Goal: Task Accomplishment & Management: Manage account settings

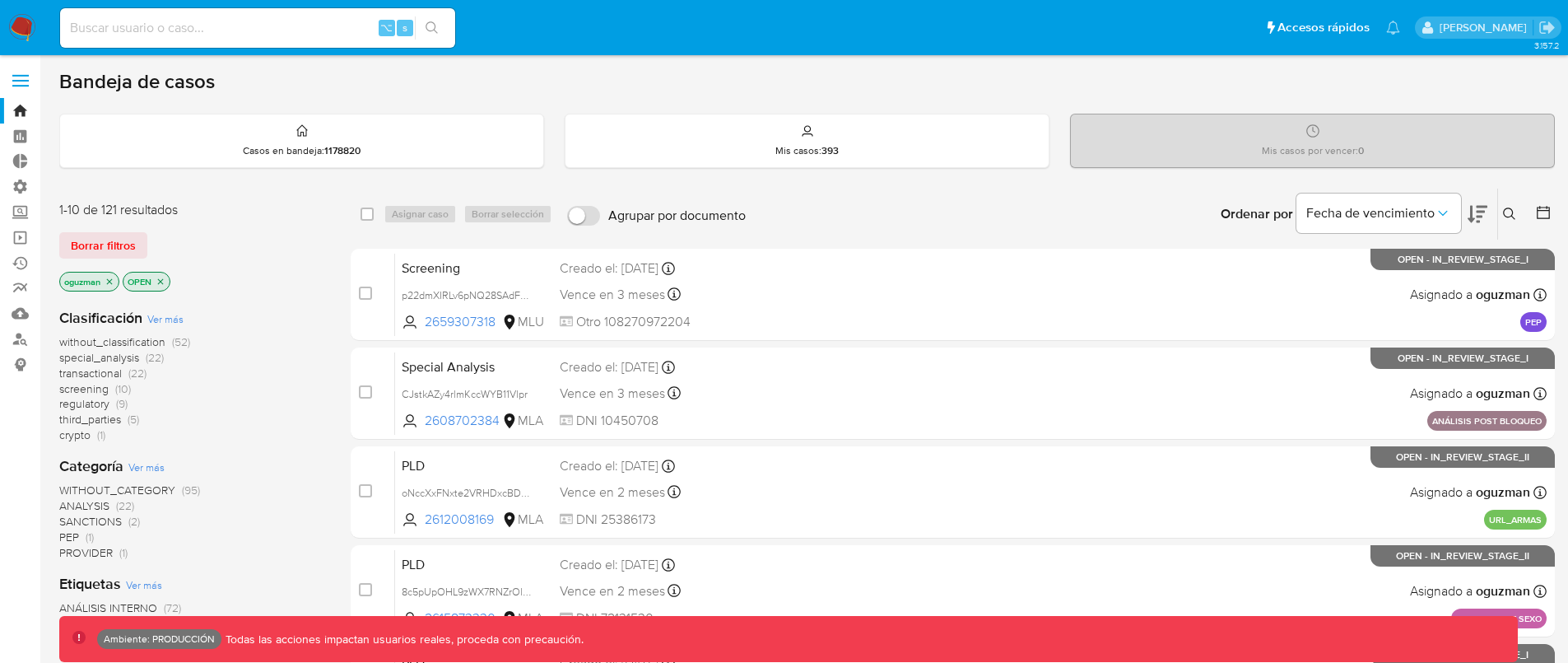
click at [26, 80] on span at bounding box center [20, 81] width 17 height 2
click at [0, 0] on input "checkbox" at bounding box center [0, 0] width 0 height 0
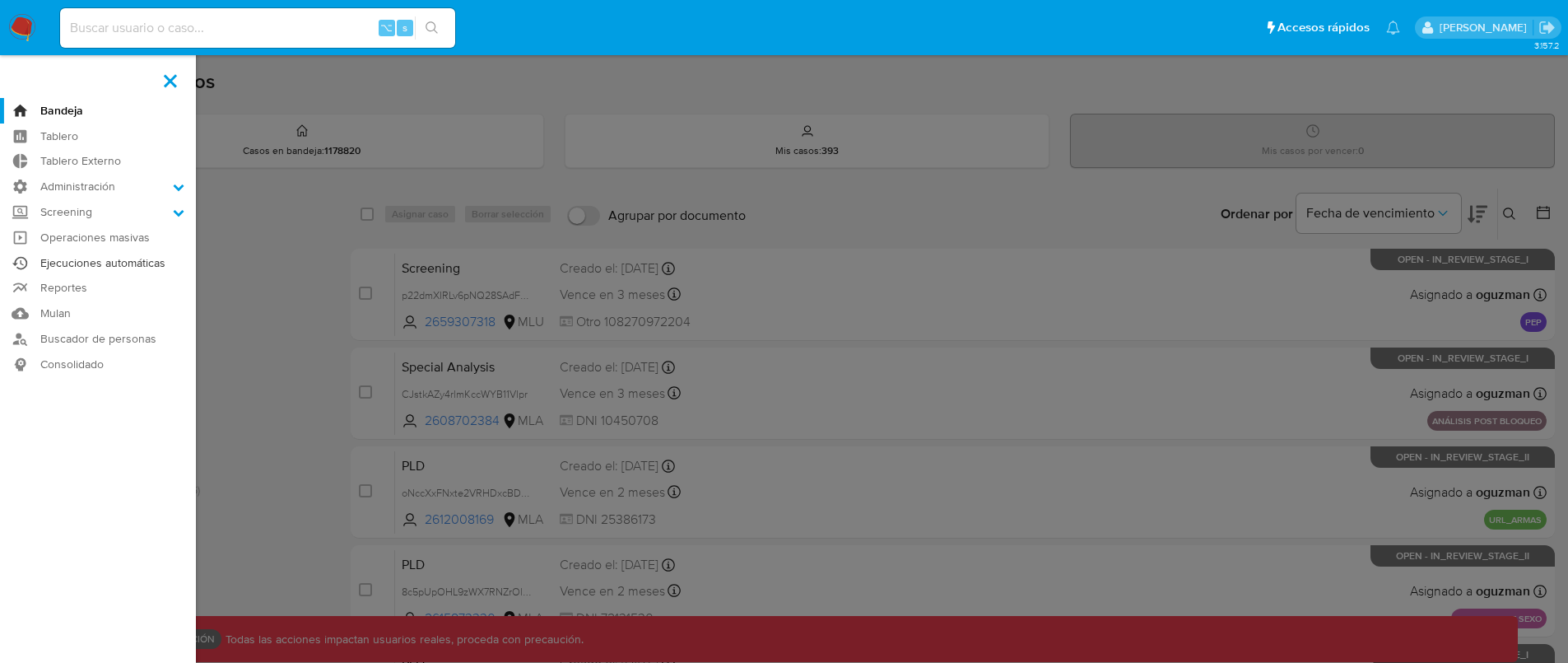
click at [153, 262] on link "Ejecuciones automáticas" at bounding box center [98, 263] width 196 height 26
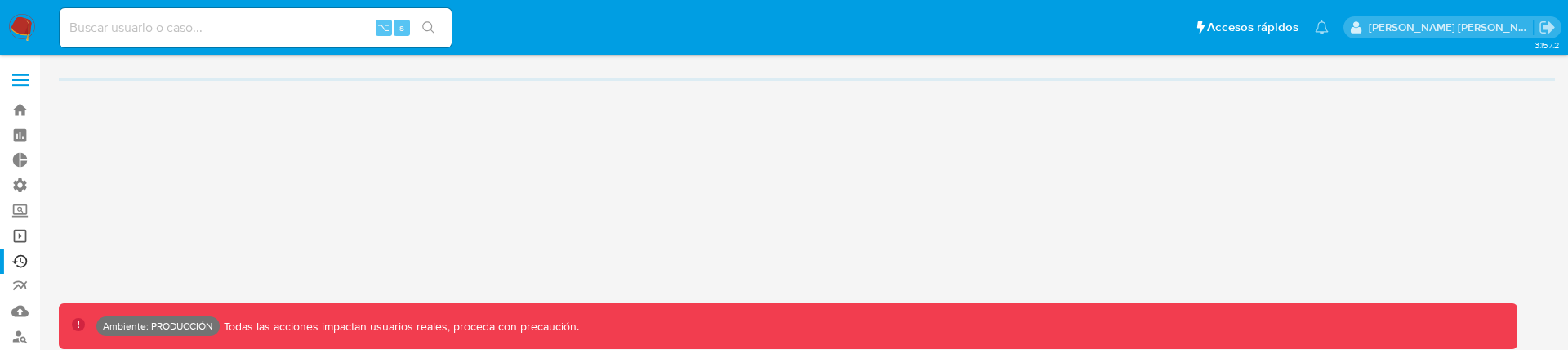
click at [22, 237] on link "Operaciones masivas" at bounding box center [97, 236] width 194 height 26
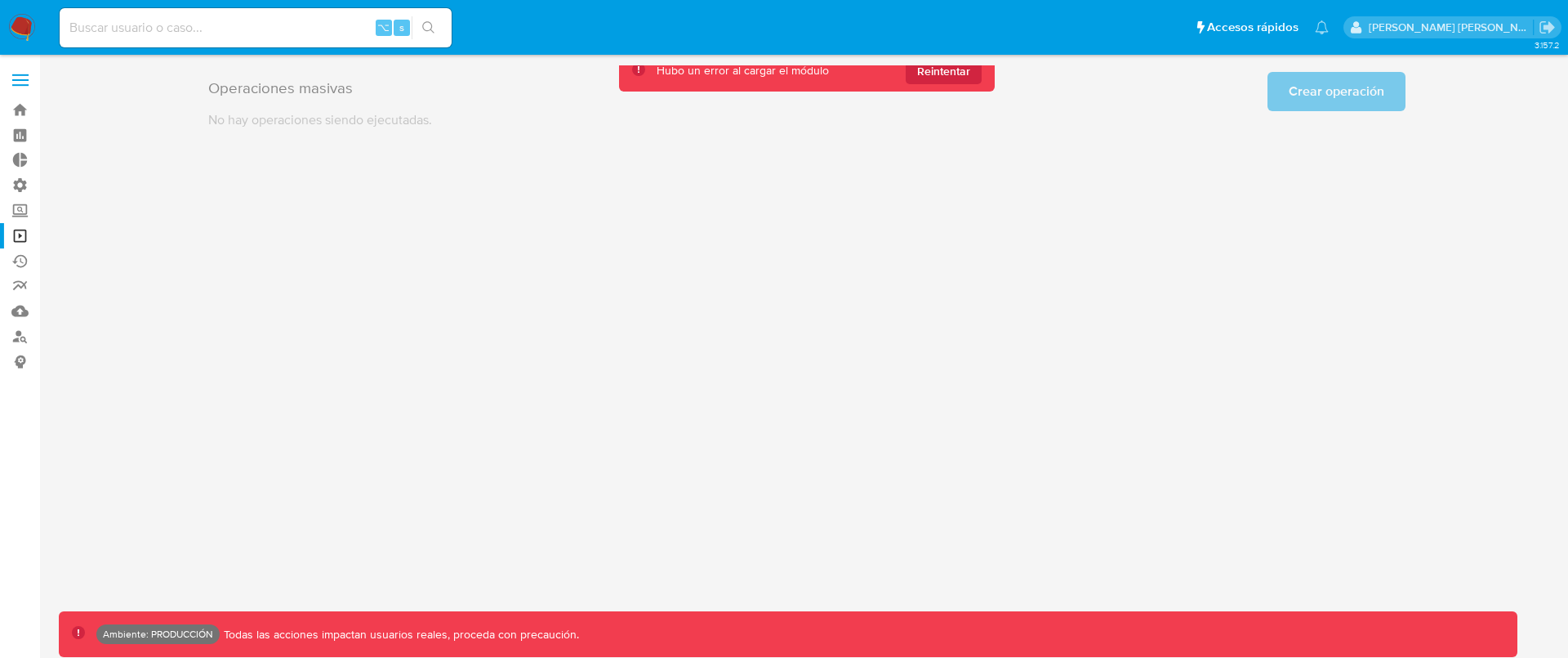
click at [25, 76] on label at bounding box center [21, 80] width 41 height 34
click at [0, 0] on input "checkbox" at bounding box center [0, 0] width 0 height 0
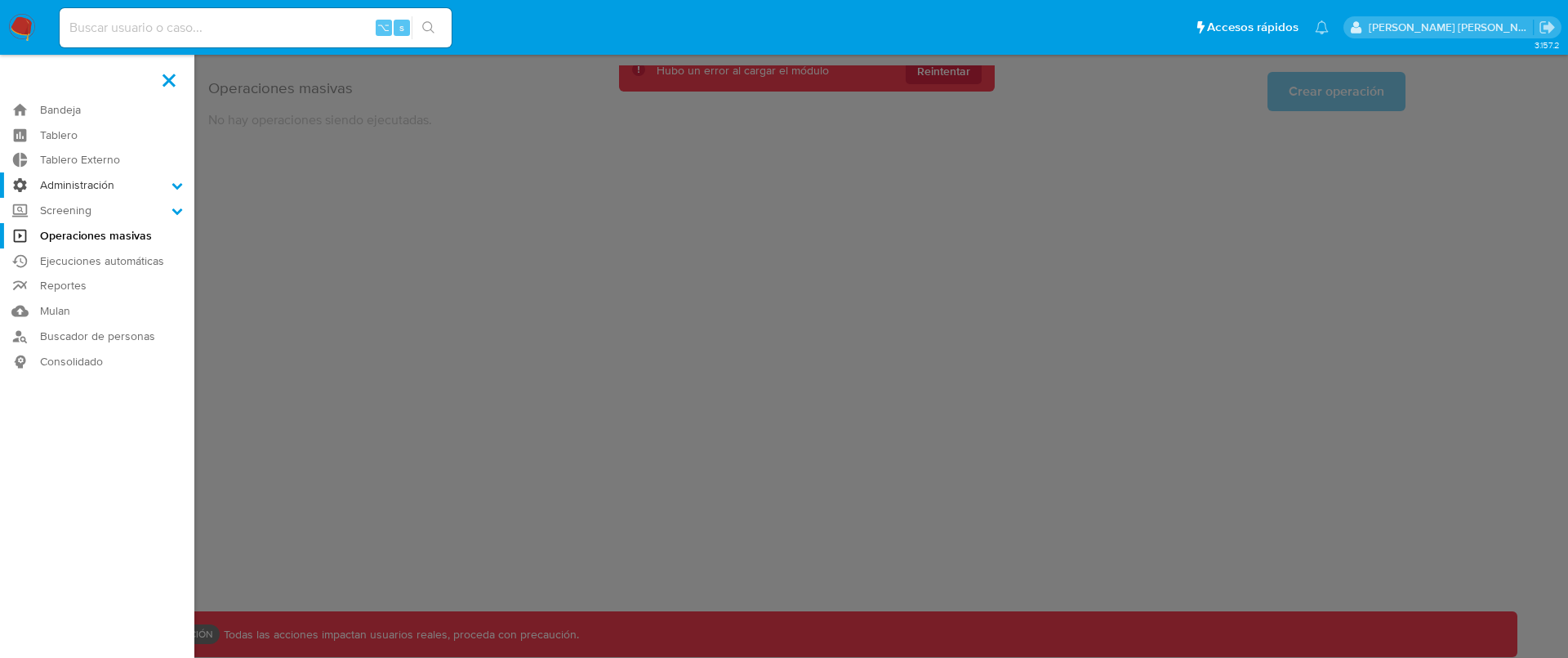
click at [110, 187] on label "Administración" at bounding box center [97, 186] width 194 height 26
click at [0, 0] on input "Administración" at bounding box center [0, 0] width 0 height 0
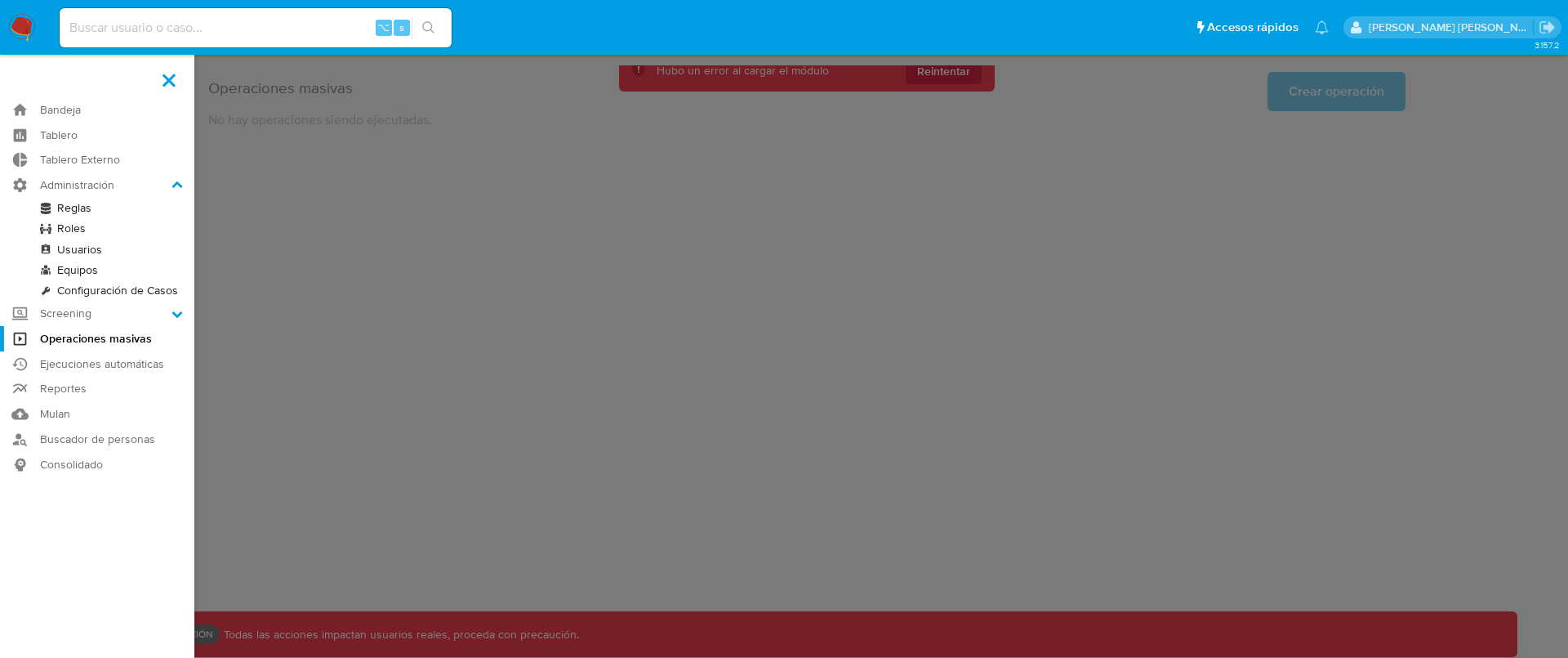
click at [110, 208] on link "Reglas" at bounding box center [97, 207] width 194 height 21
click at [99, 227] on link "Roles" at bounding box center [97, 228] width 194 height 21
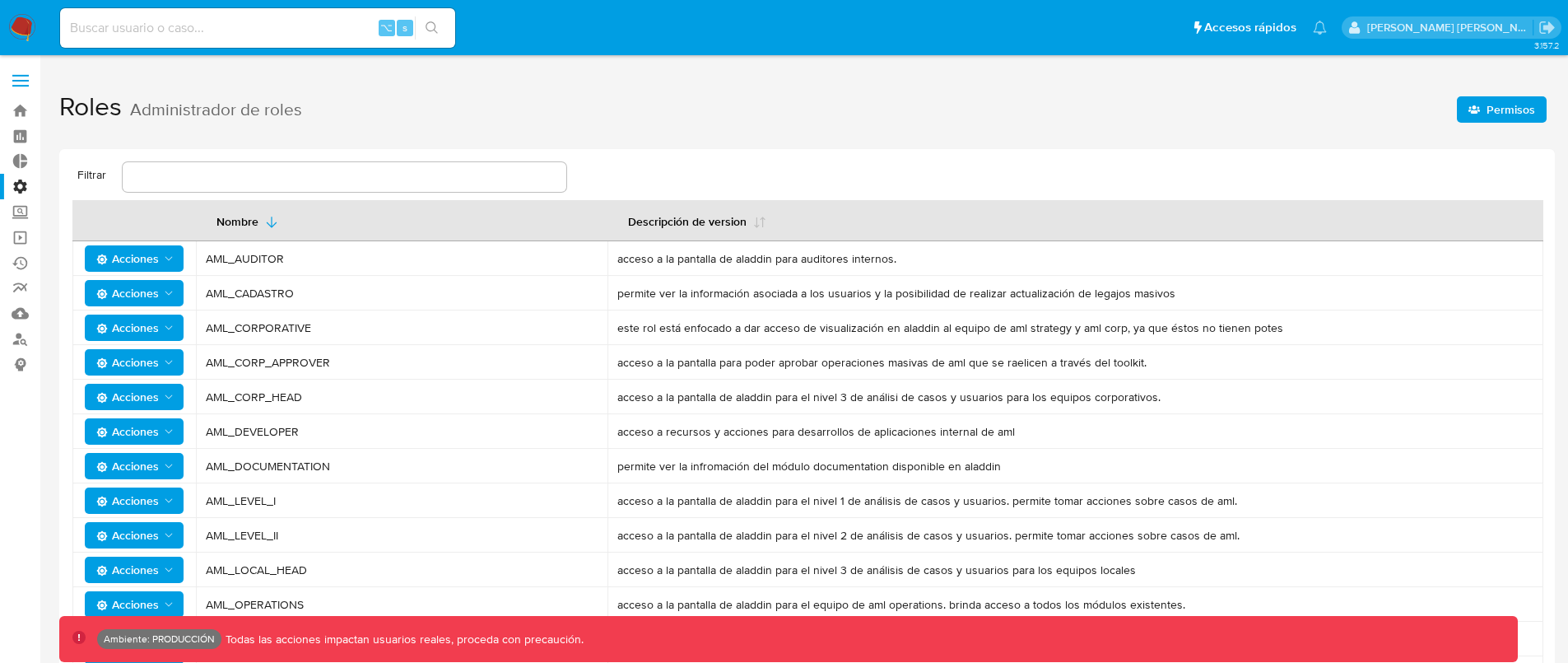
click at [1496, 114] on span "Permisos" at bounding box center [1510, 109] width 48 height 27
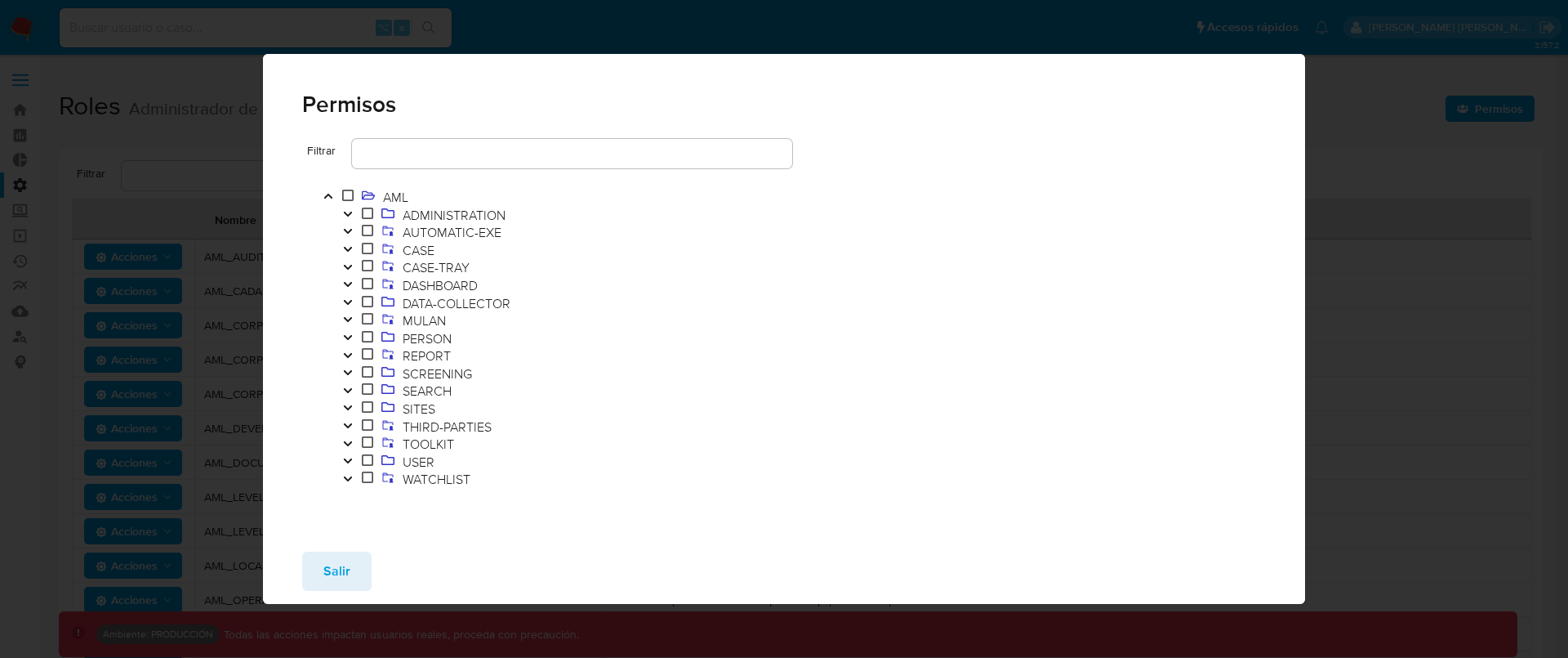
click at [351, 470] on button "Toggle" at bounding box center [348, 479] width 20 height 18
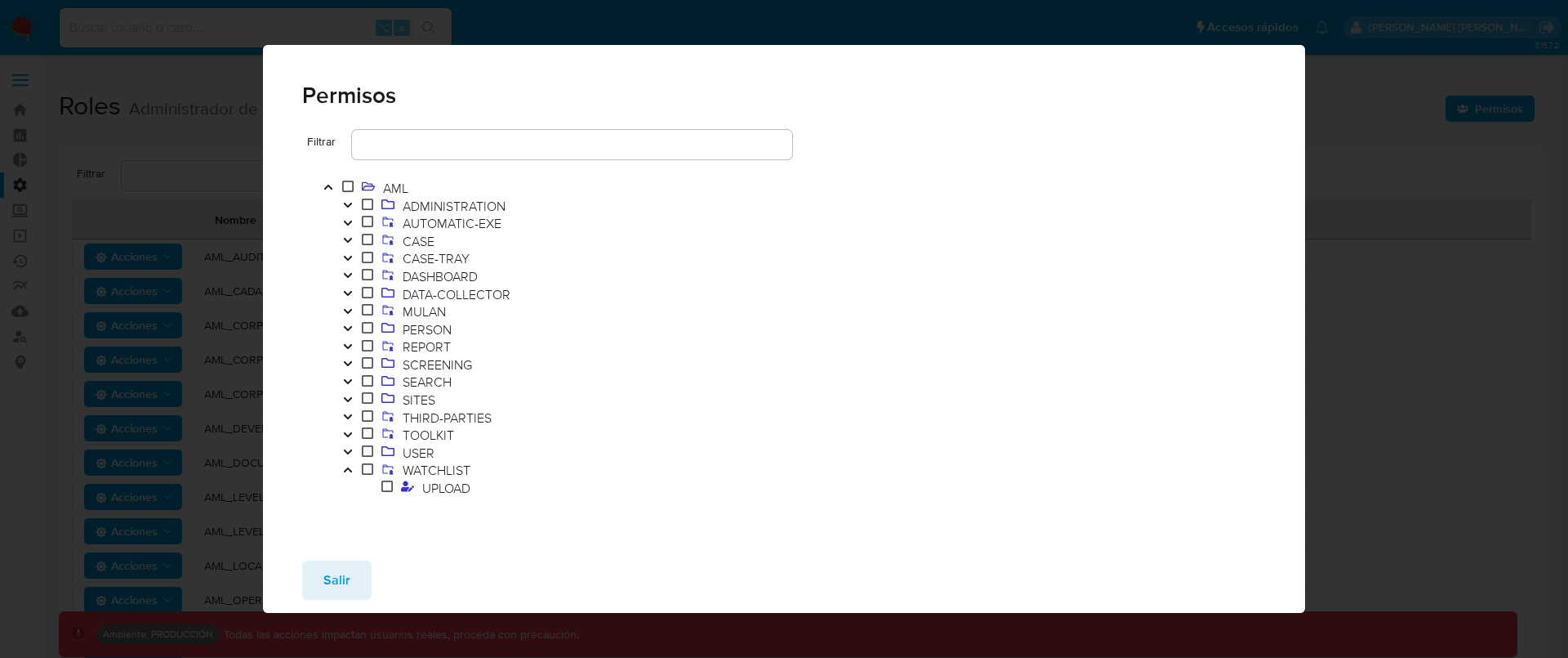
click at [351, 451] on icon "Toggle" at bounding box center [347, 452] width 8 height 5
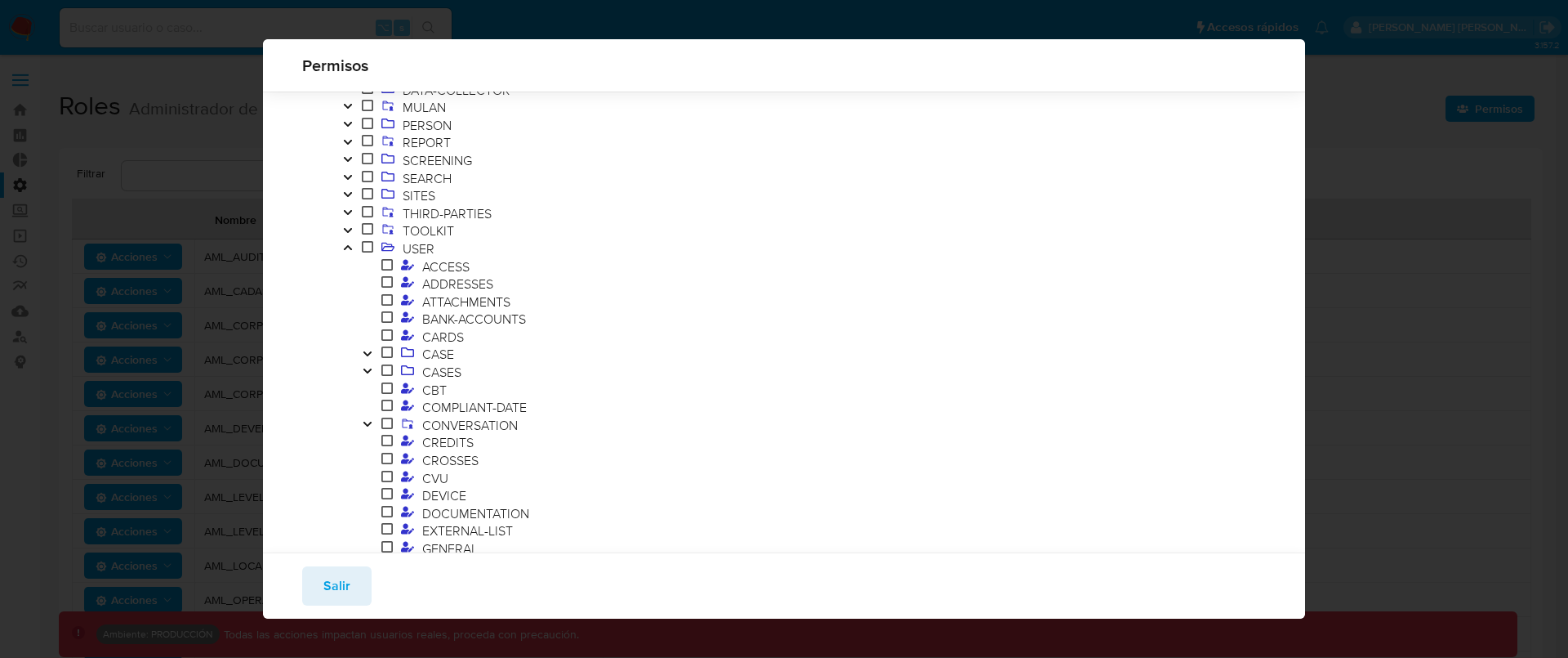
scroll to position [163, 0]
click at [351, 232] on icon "Toggle" at bounding box center [349, 234] width 12 height 10
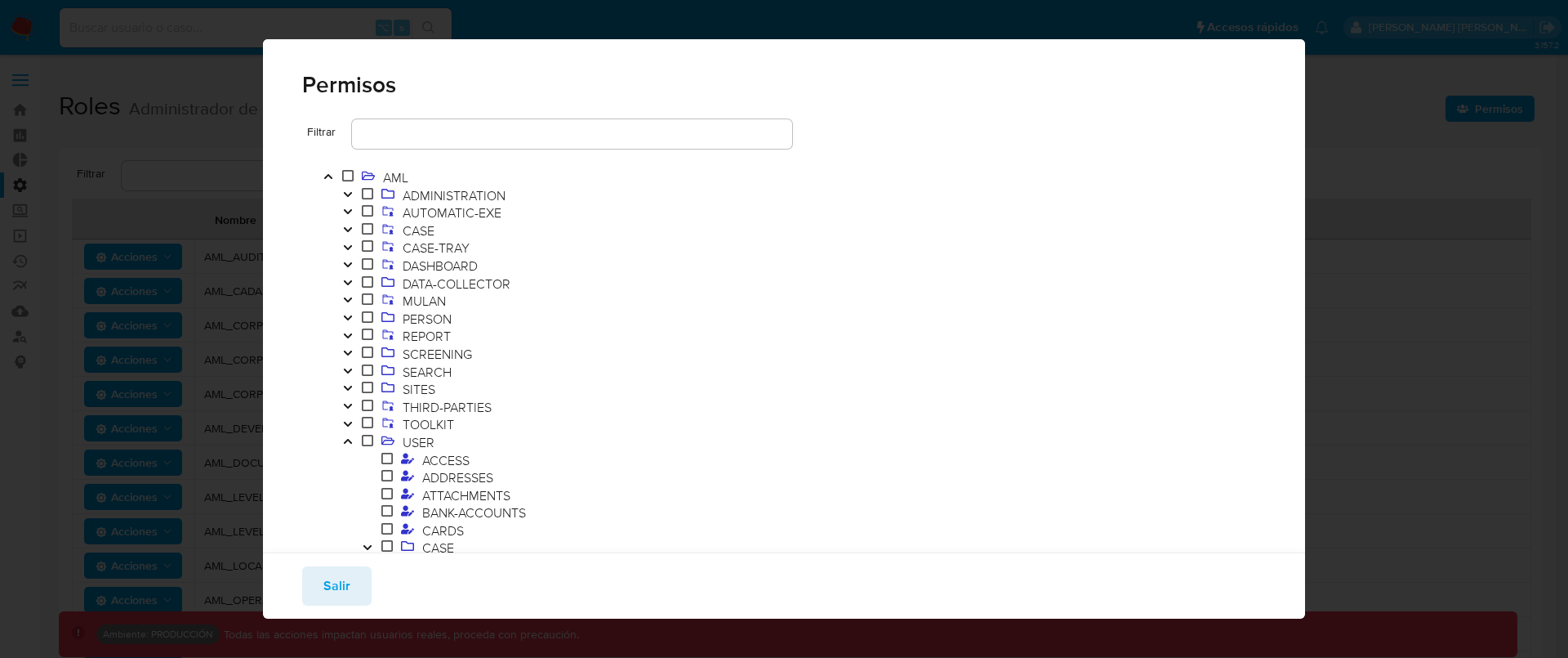
scroll to position [0, 0]
click at [352, 202] on icon "Toggle" at bounding box center [349, 199] width 12 height 10
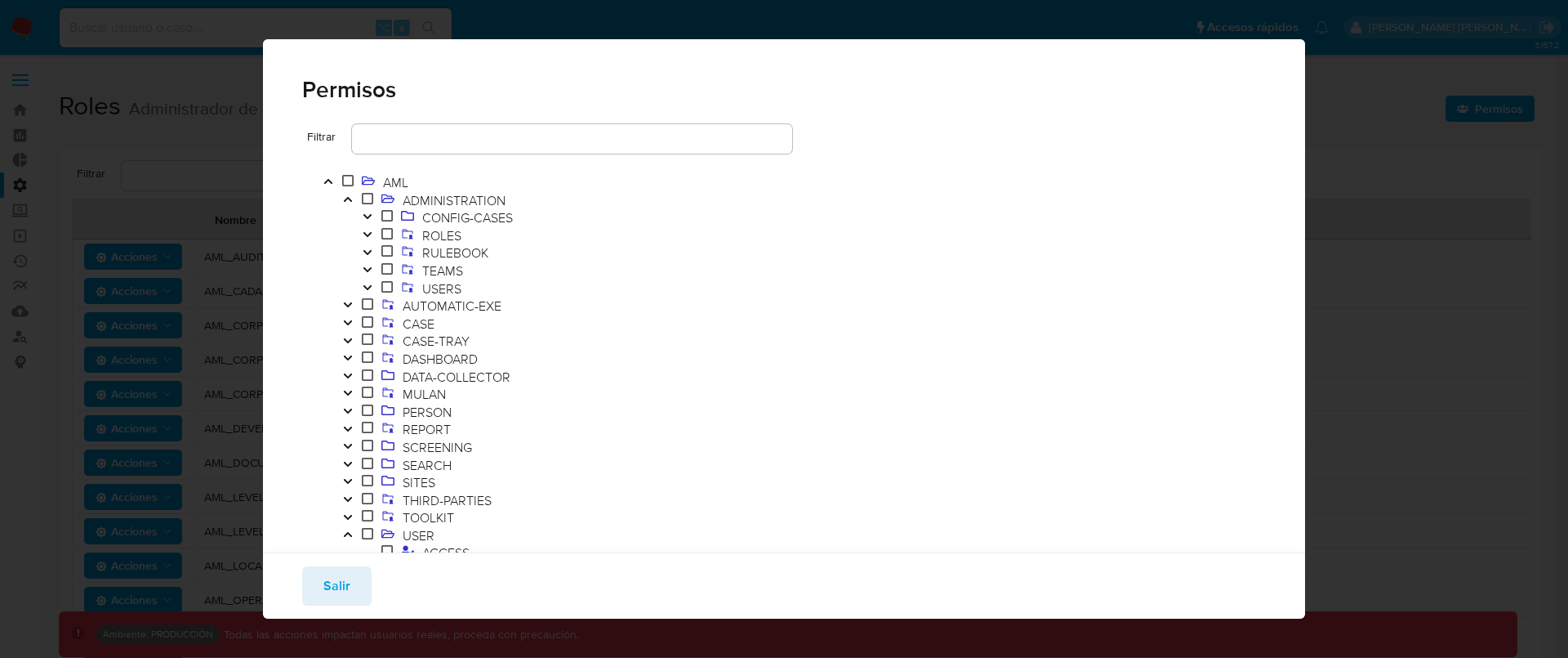
click at [347, 290] on ol "CONFIG-CASES ROLES RULEBOOK TEAMS USERS" at bounding box center [514, 253] width 352 height 88
click at [349, 298] on button "Toggle" at bounding box center [348, 306] width 20 height 18
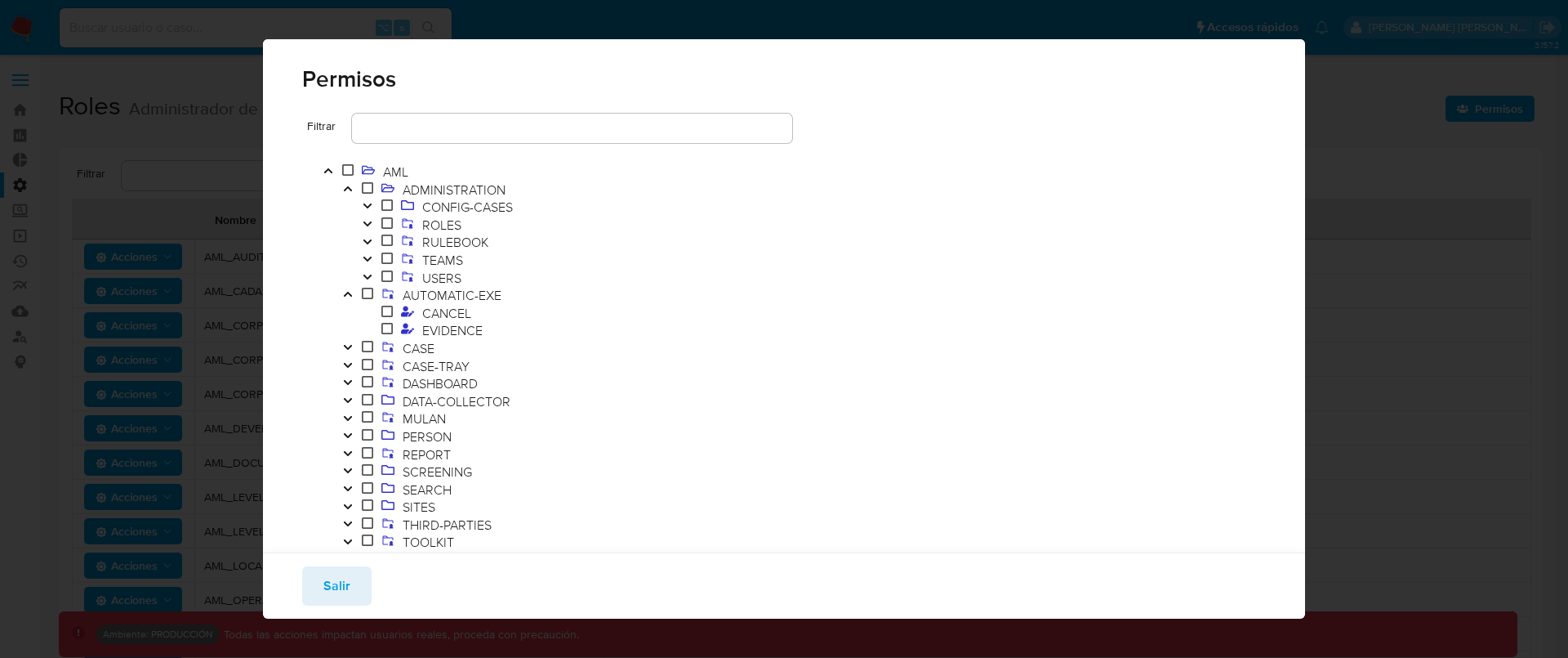
scroll to position [25, 0]
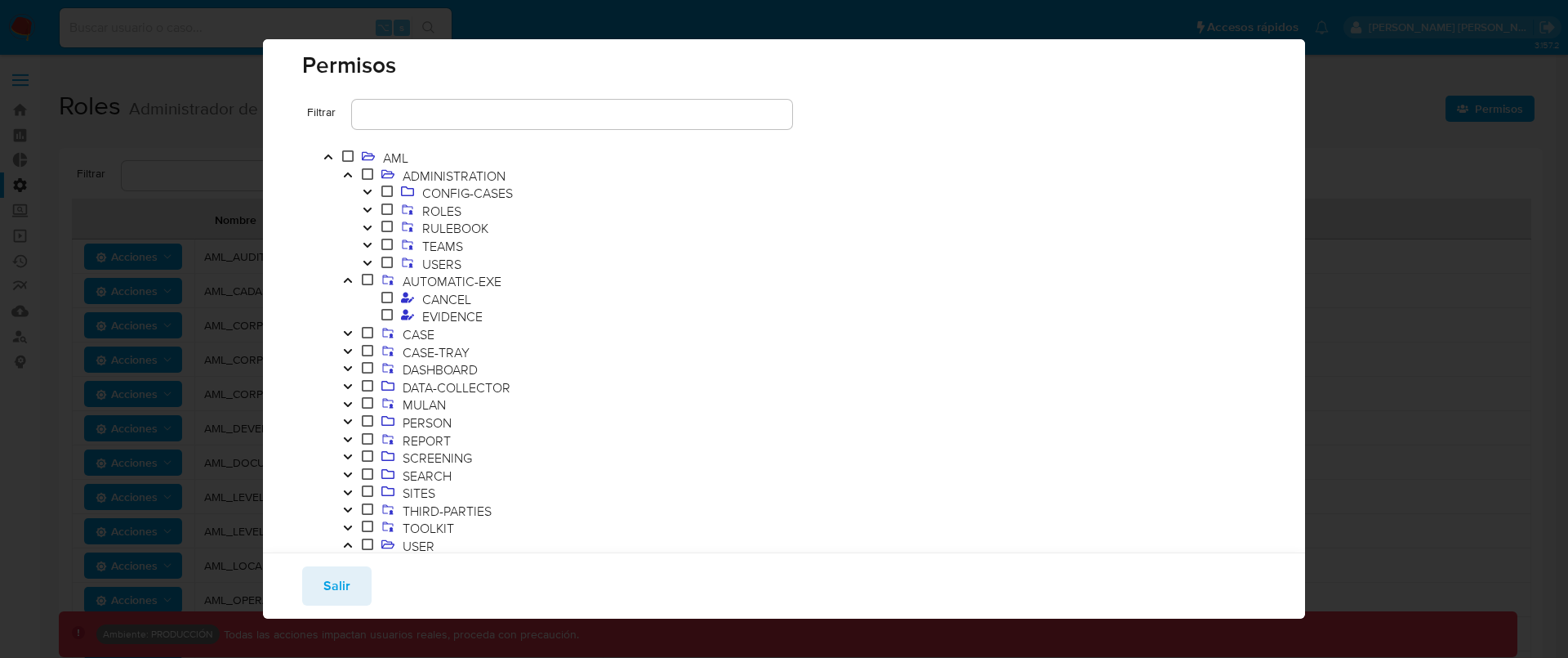
click at [474, 111] on input "text" at bounding box center [572, 115] width 440 height 22
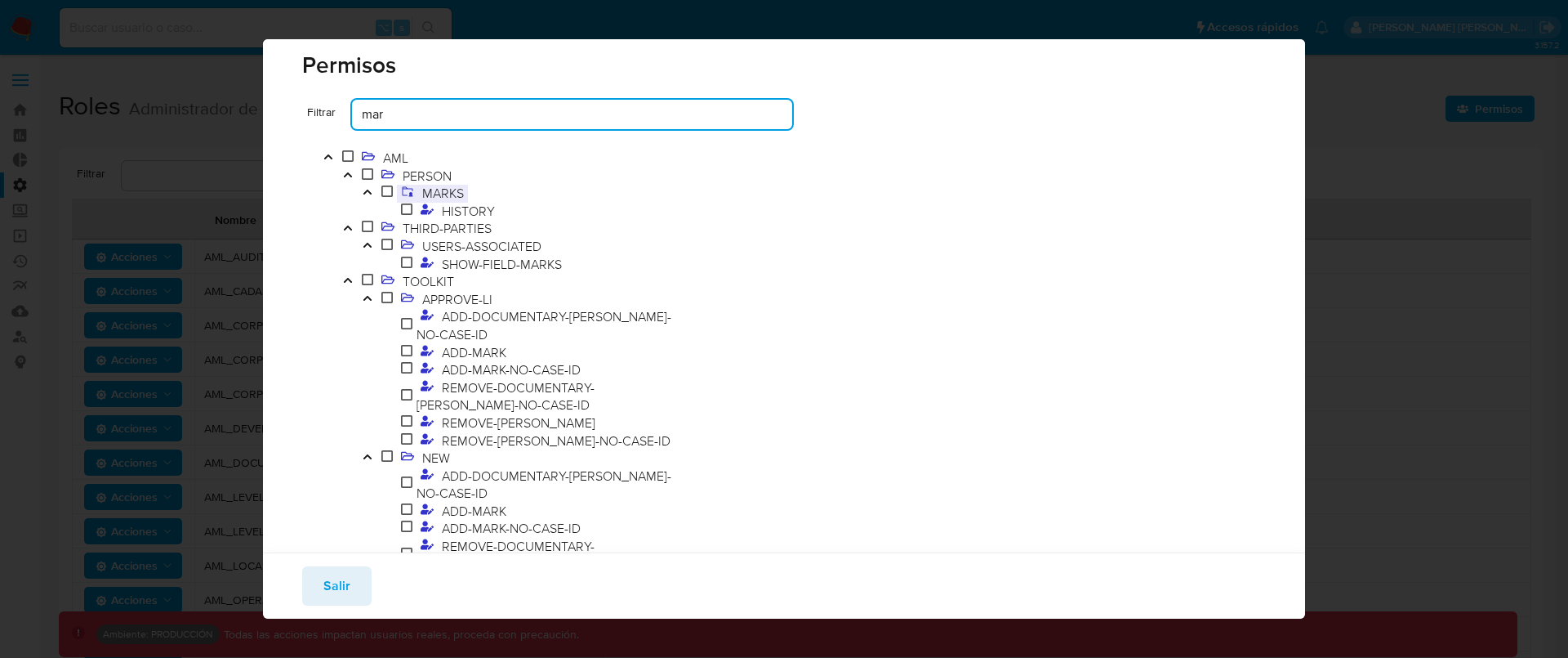
type input "mar"
click at [440, 187] on span "MARKS" at bounding box center [443, 192] width 50 height 18
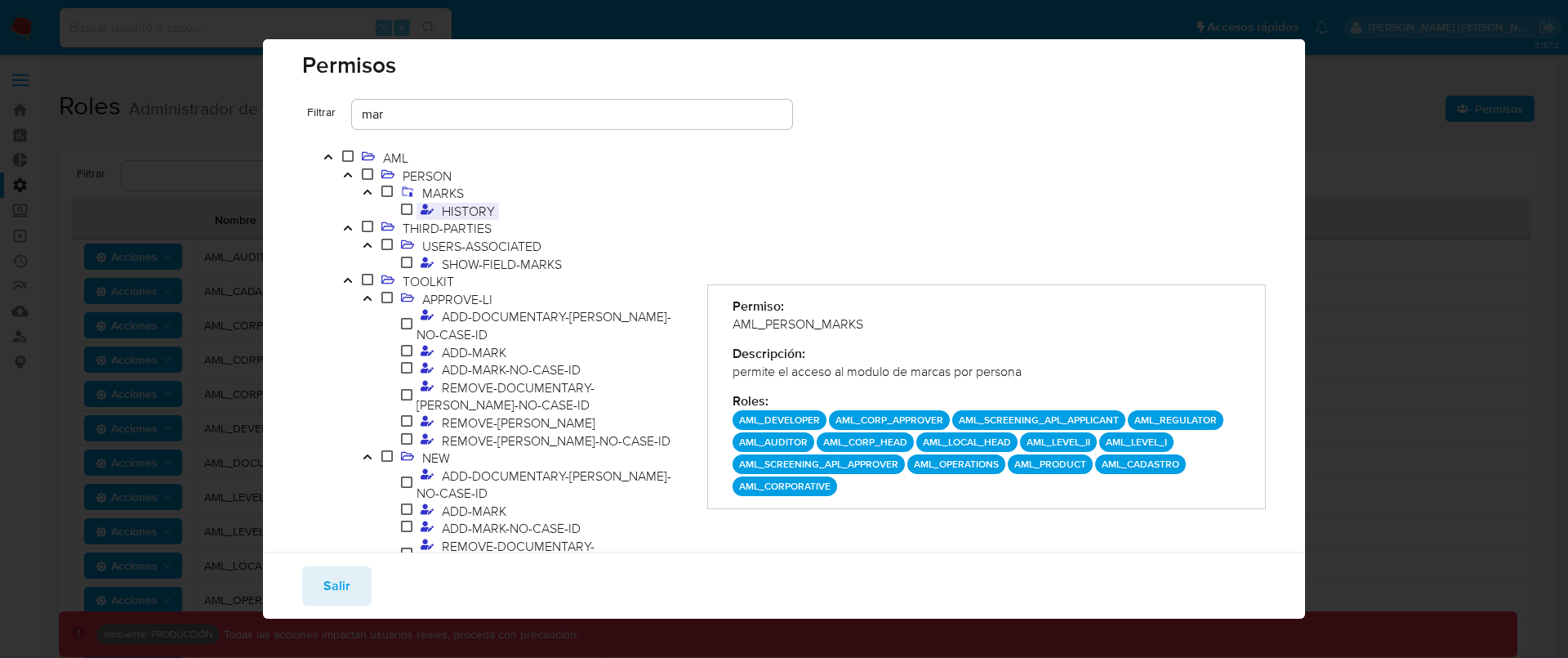
click at [450, 204] on span "HISTORY" at bounding box center [468, 210] width 61 height 18
click at [432, 196] on span "MARKS" at bounding box center [443, 192] width 50 height 18
click at [480, 340] on span "ADD-MARK" at bounding box center [474, 349] width 73 height 18
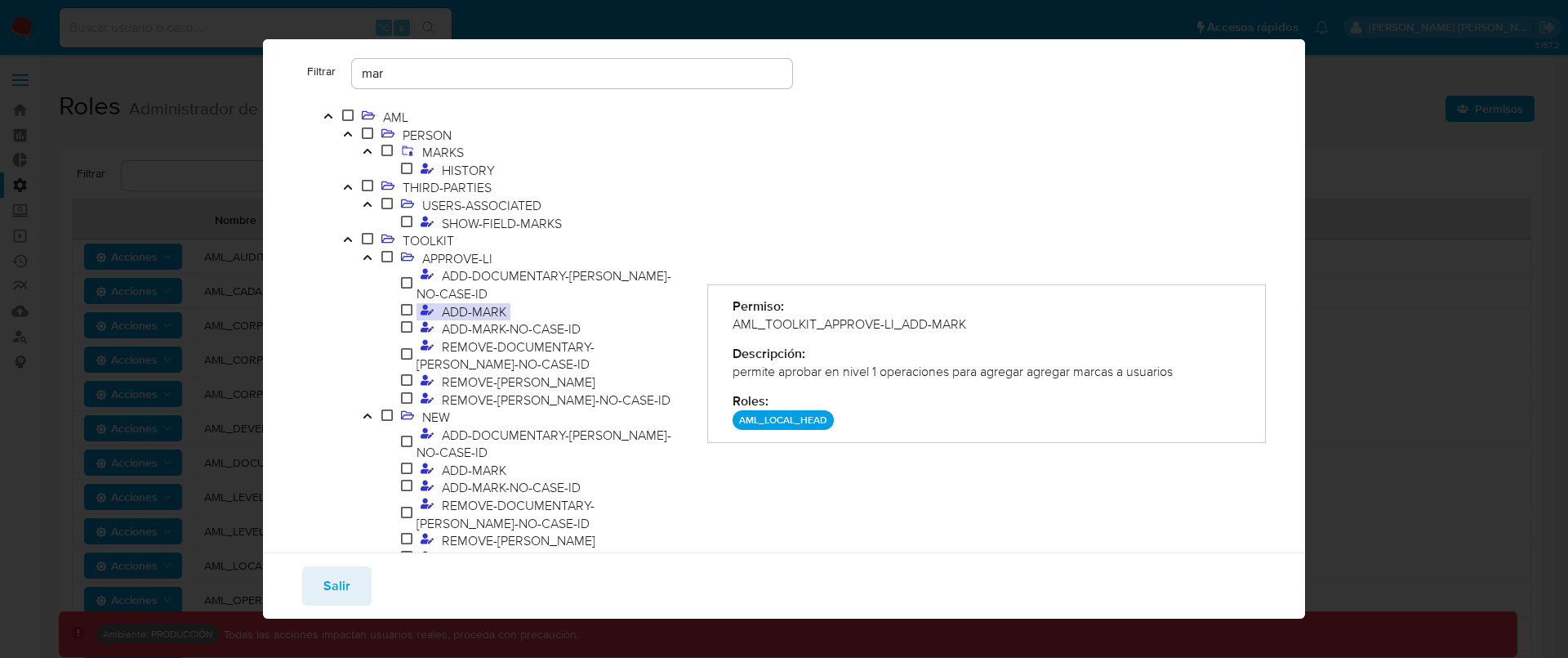
scroll to position [81, 0]
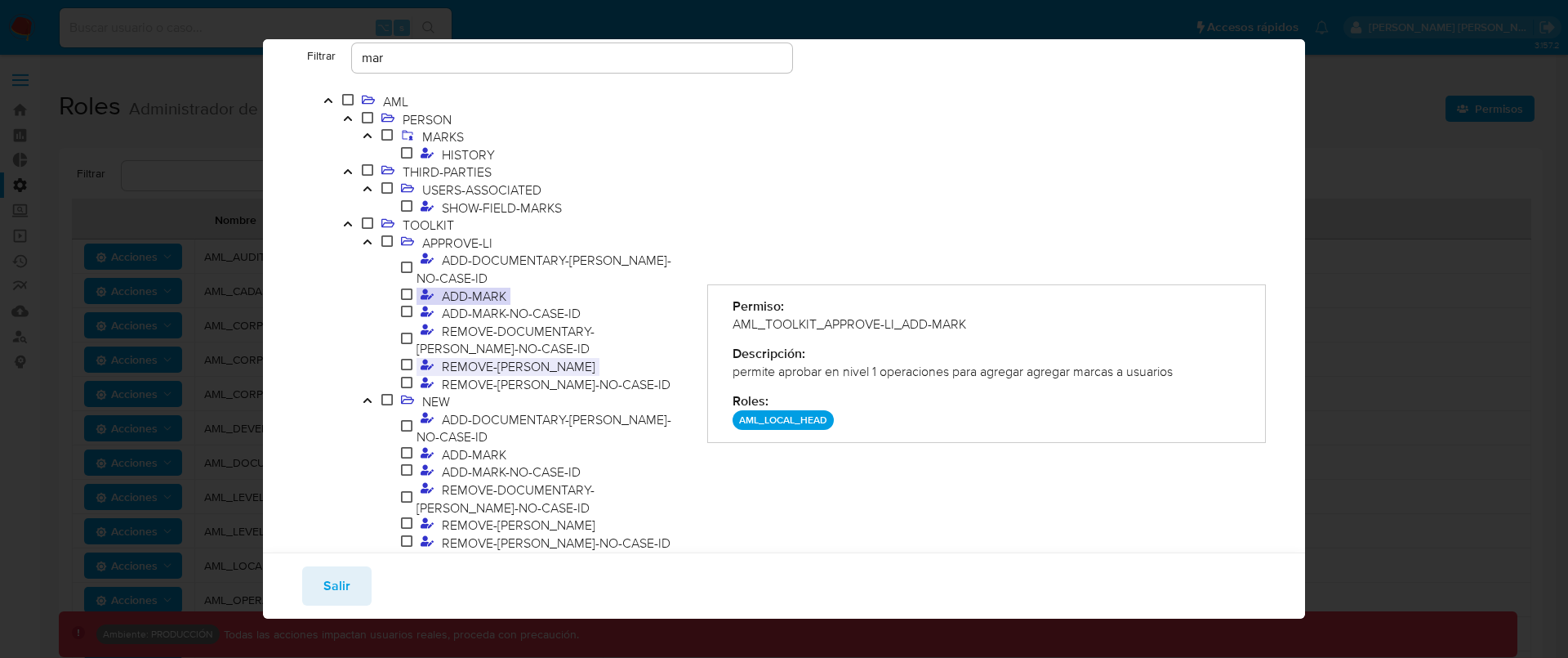
click at [520, 357] on span "REMOVE-MARK" at bounding box center [518, 366] width 162 height 18
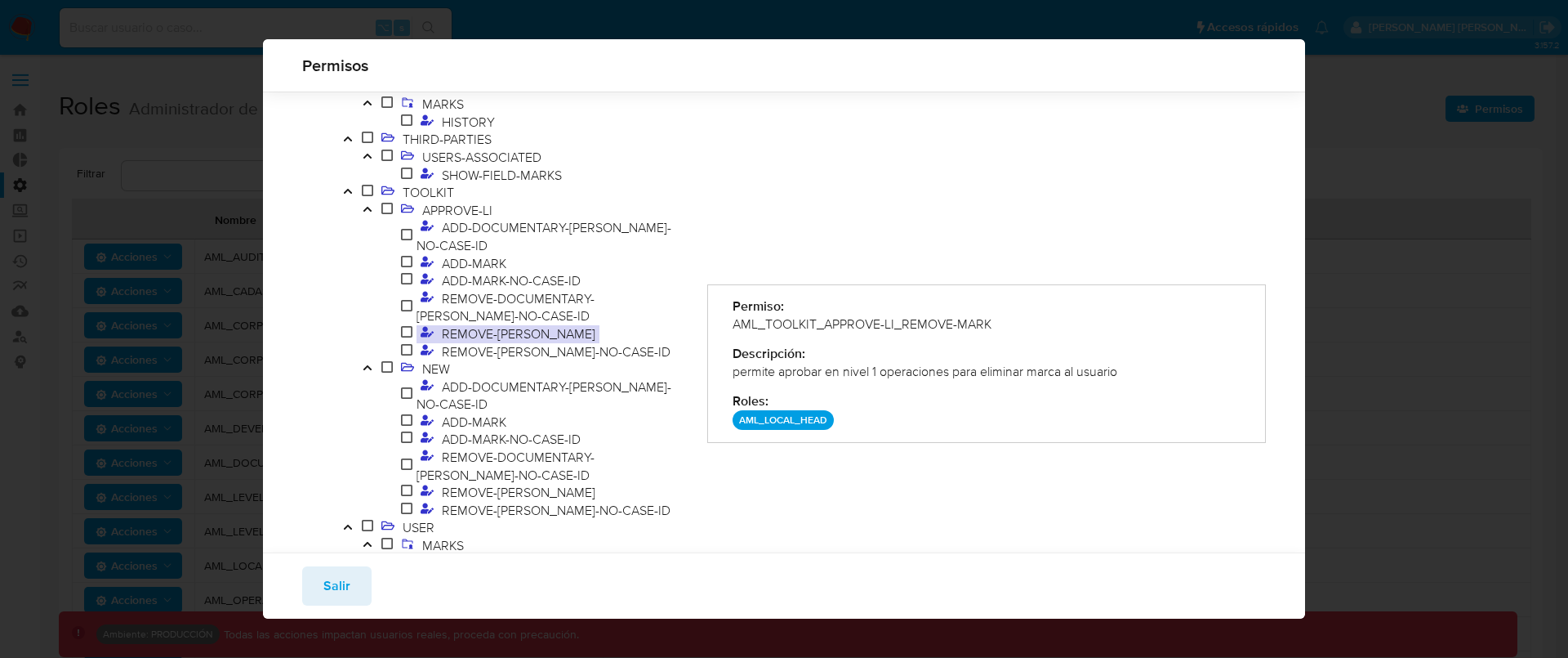
click at [513, 413] on span "ADD-MARK" at bounding box center [533, 422] width 313 height 18
click at [504, 412] on span "ADD-MARK" at bounding box center [474, 421] width 73 height 18
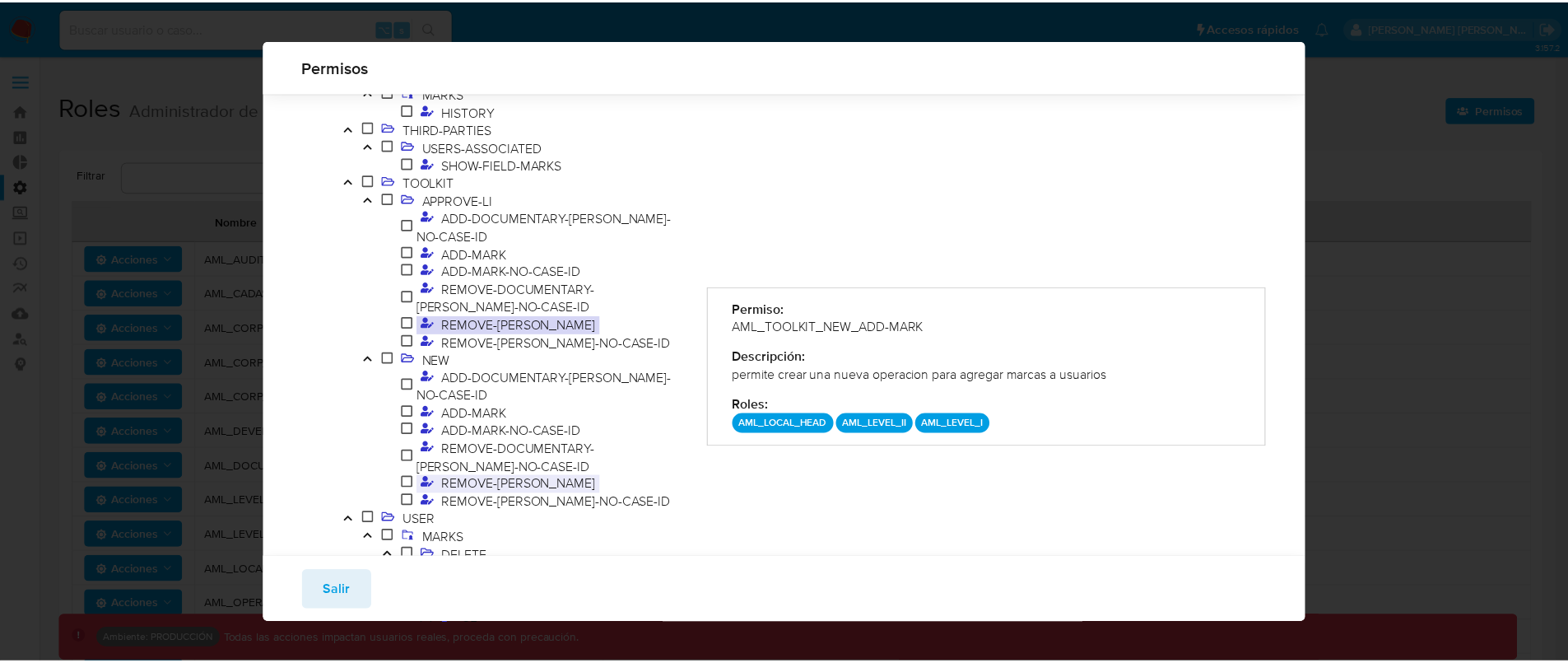
scroll to position [96, 0]
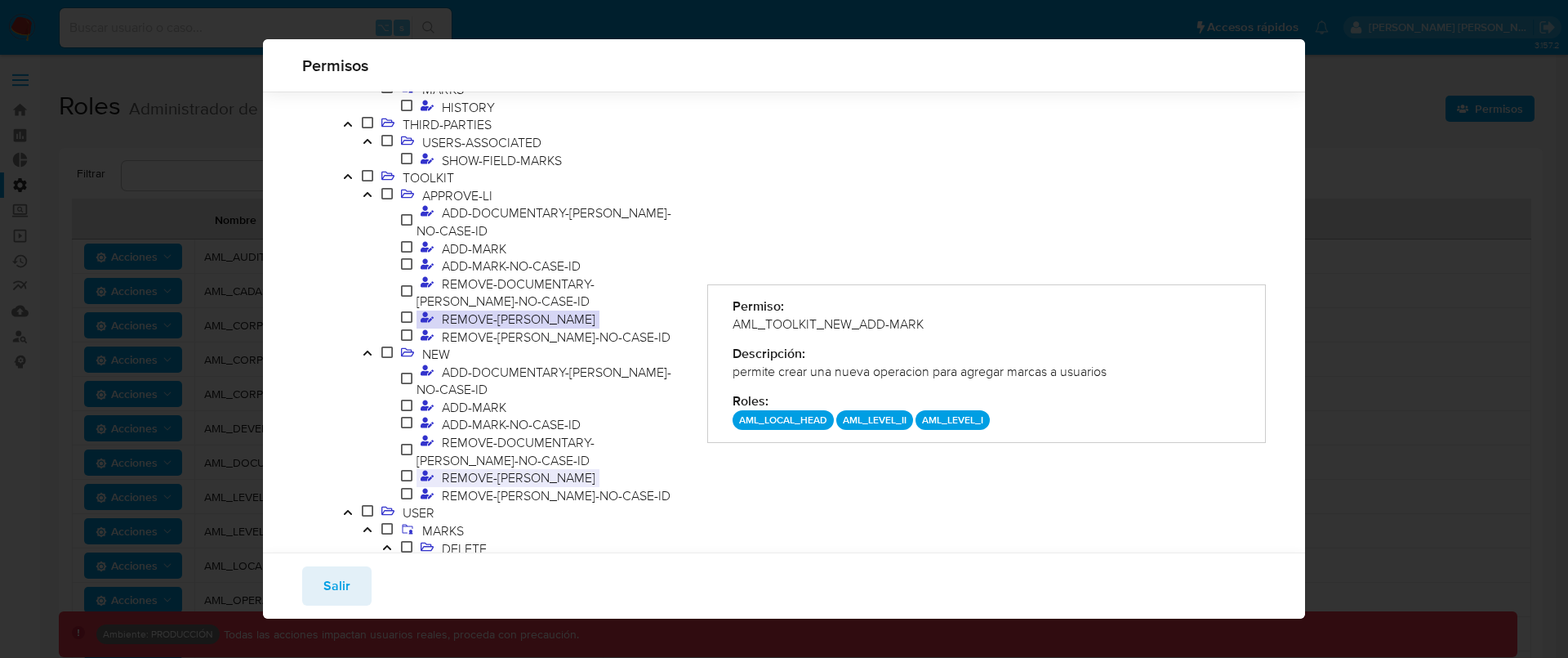
click at [499, 468] on span "REMOVE-MARK" at bounding box center [518, 477] width 162 height 18
click at [527, 486] on span "REMOVE-MARK-NO-CASE-ID" at bounding box center [556, 495] width 237 height 18
click at [509, 468] on span "REMOVE-MARK" at bounding box center [518, 477] width 162 height 18
click at [483, 433] on span "REMOVE-DOCUMENTARY-MARK-NO-CASE-ID" at bounding box center [505, 451] width 178 height 36
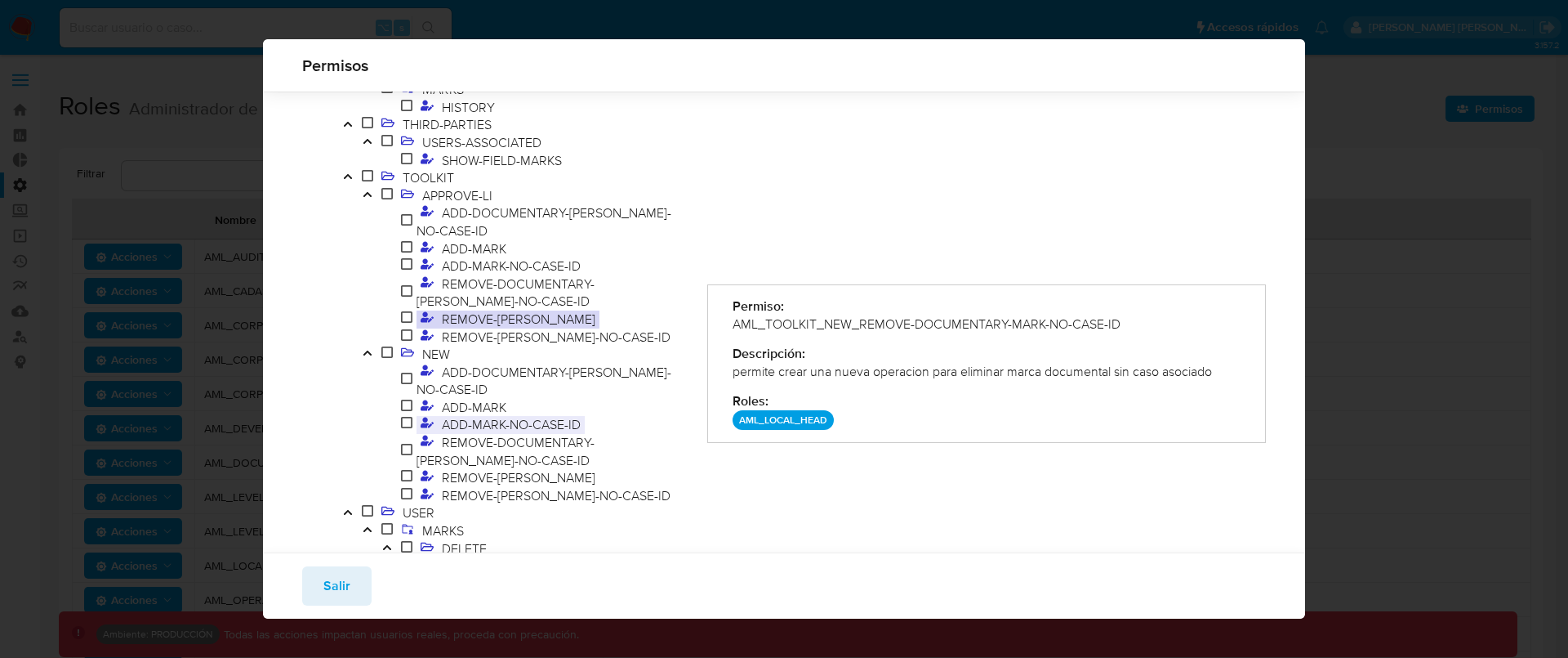
click at [498, 415] on span "ADD-MARK-NO-CASE-ID" at bounding box center [512, 424] width 147 height 18
click at [495, 398] on span "ADD-MARK" at bounding box center [474, 407] width 73 height 18
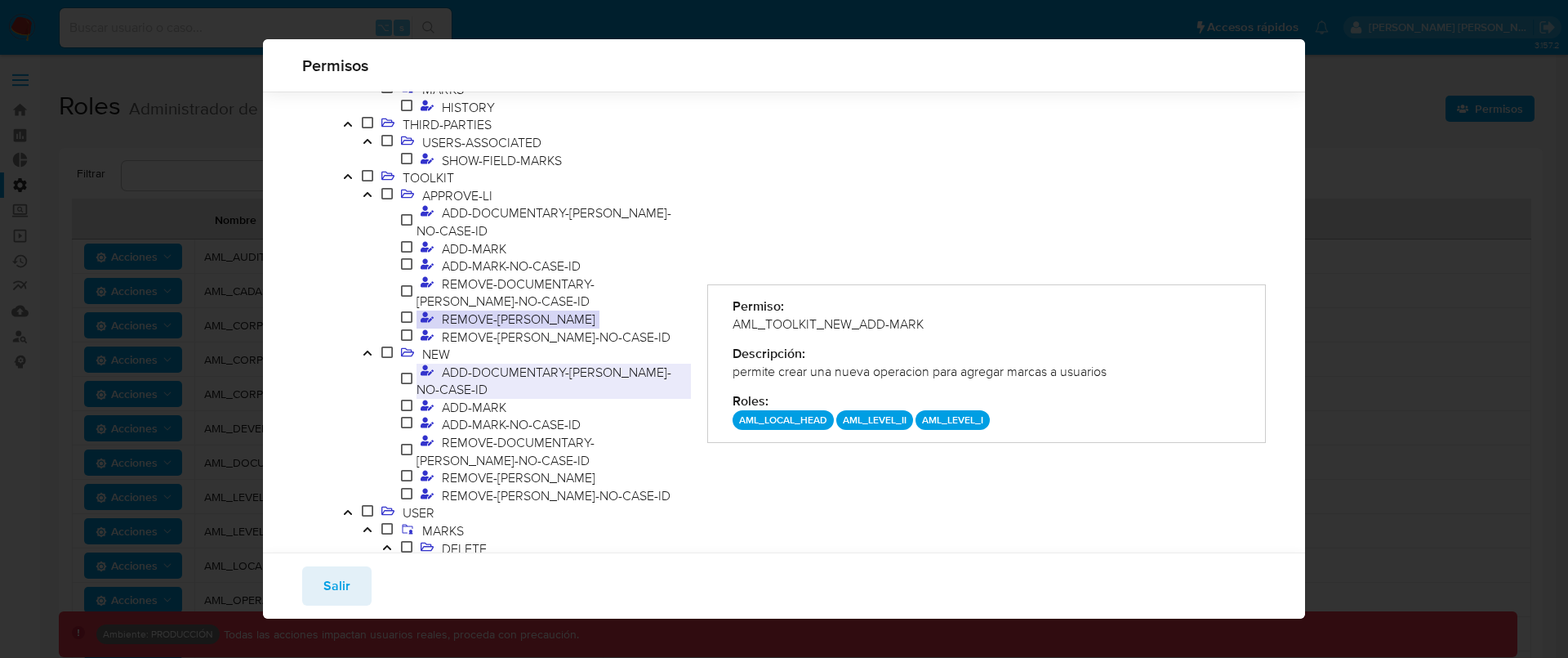
click at [498, 362] on span "ADD-DOCUMENTARY-MARK-NO-CASE-ID" at bounding box center [544, 380] width 255 height 36
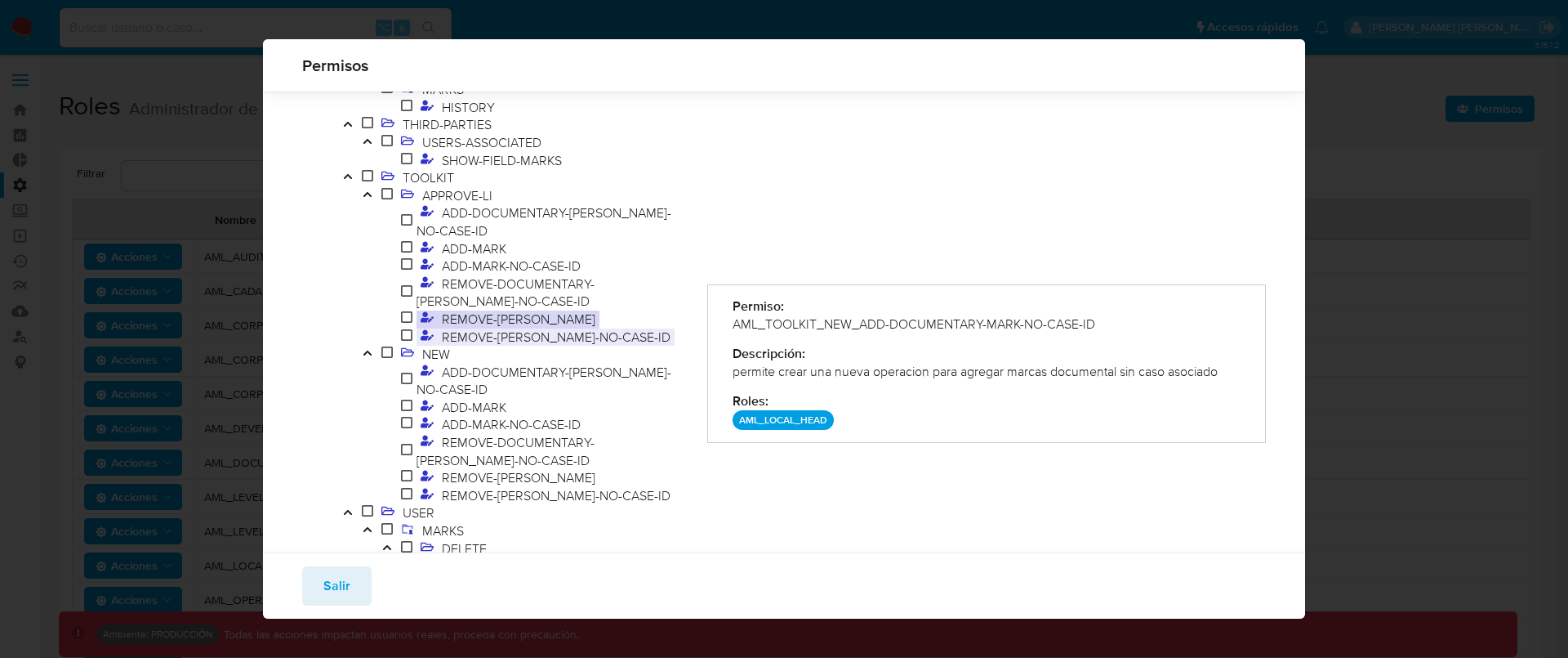
click at [491, 328] on span "REMOVE-MARK-NO-CASE-ID" at bounding box center [556, 337] width 237 height 18
click at [486, 309] on span "REMOVE-MARK" at bounding box center [518, 318] width 162 height 18
click at [366, 581] on button "Salir" at bounding box center [337, 585] width 70 height 39
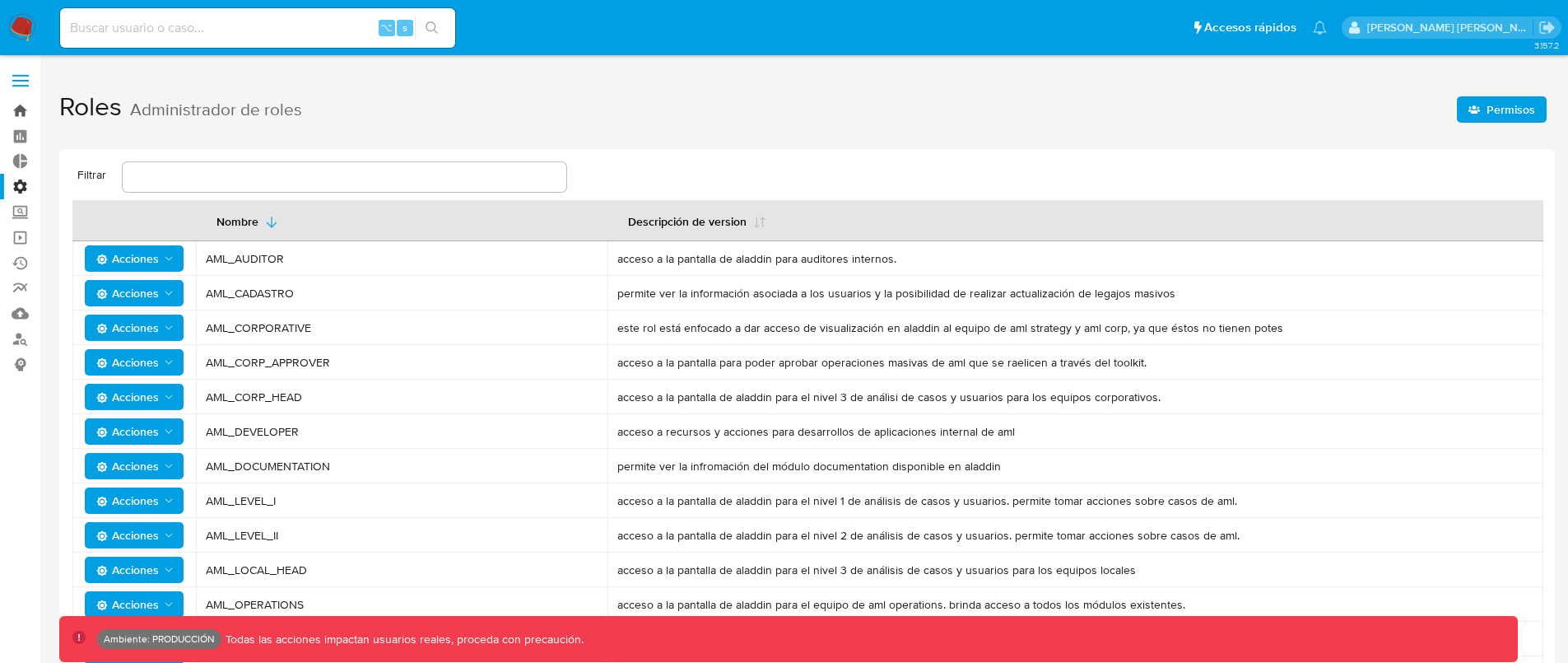
click at [21, 111] on link "Bandeja" at bounding box center [98, 111] width 196 height 26
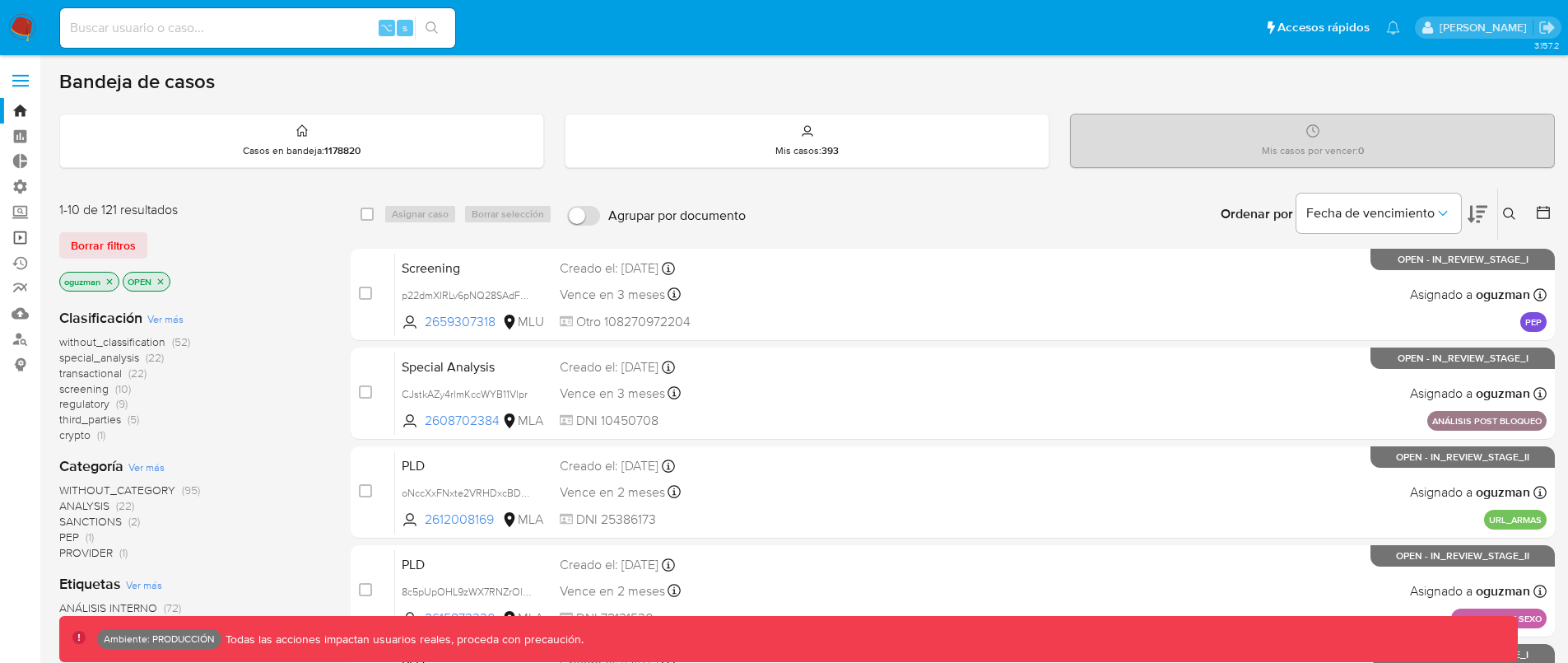
click at [12, 237] on link "Operaciones masivas" at bounding box center [98, 237] width 196 height 26
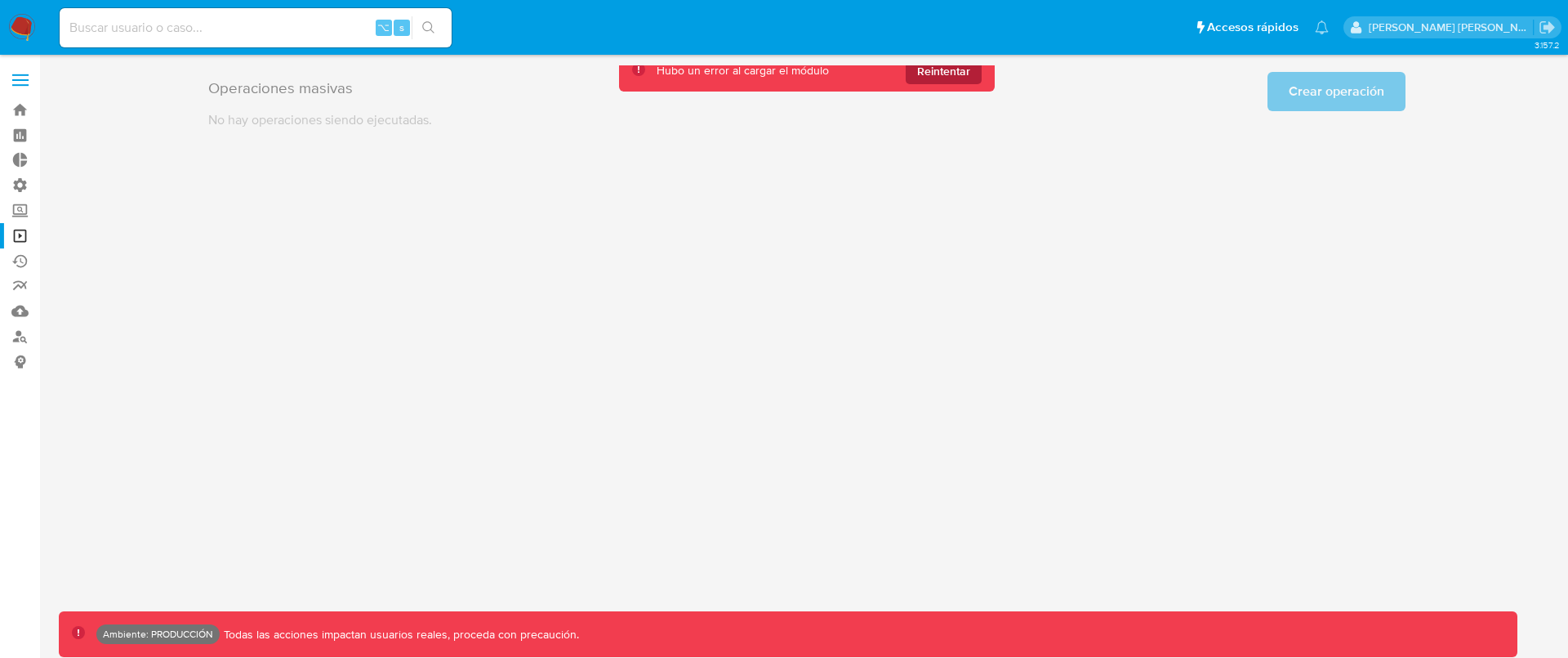
click at [945, 67] on span "Reintentar" at bounding box center [944, 71] width 53 height 27
